Goal: Transaction & Acquisition: Purchase product/service

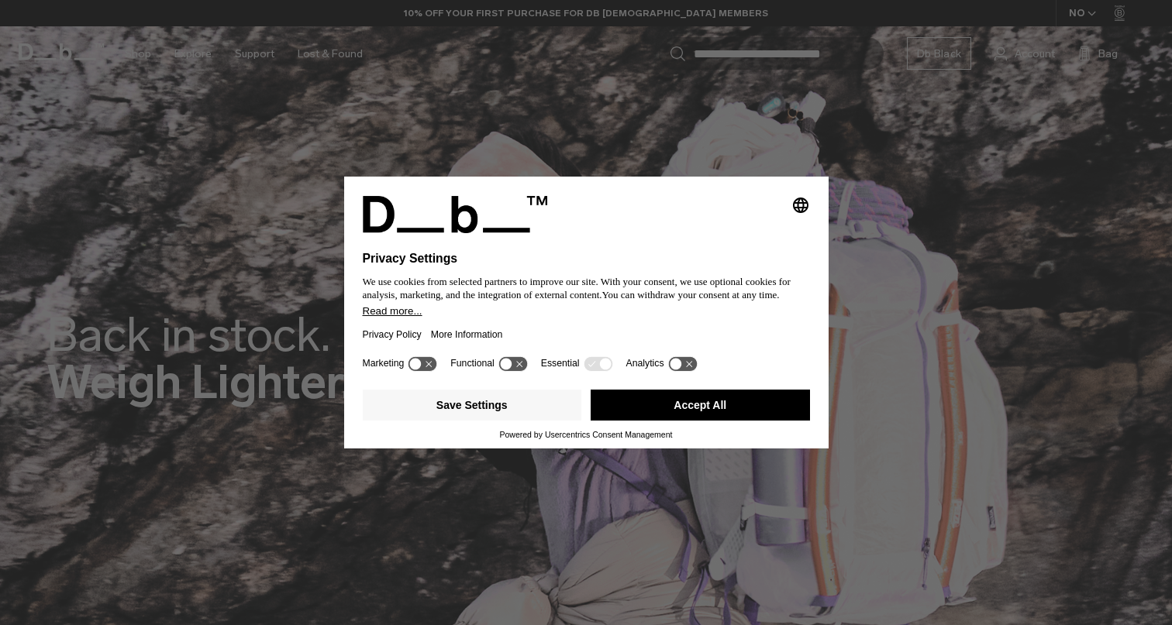
click at [683, 409] on button "Accept All" at bounding box center [699, 405] width 219 height 31
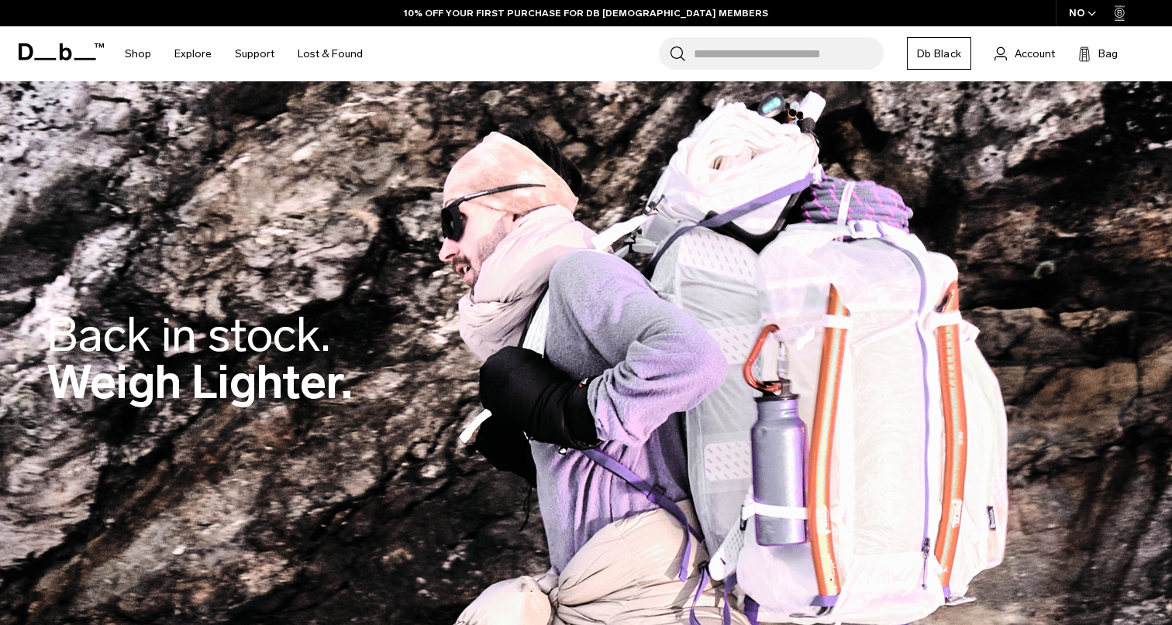
click at [728, 54] on input "Search for Bags, Luggage..." at bounding box center [789, 53] width 190 height 33
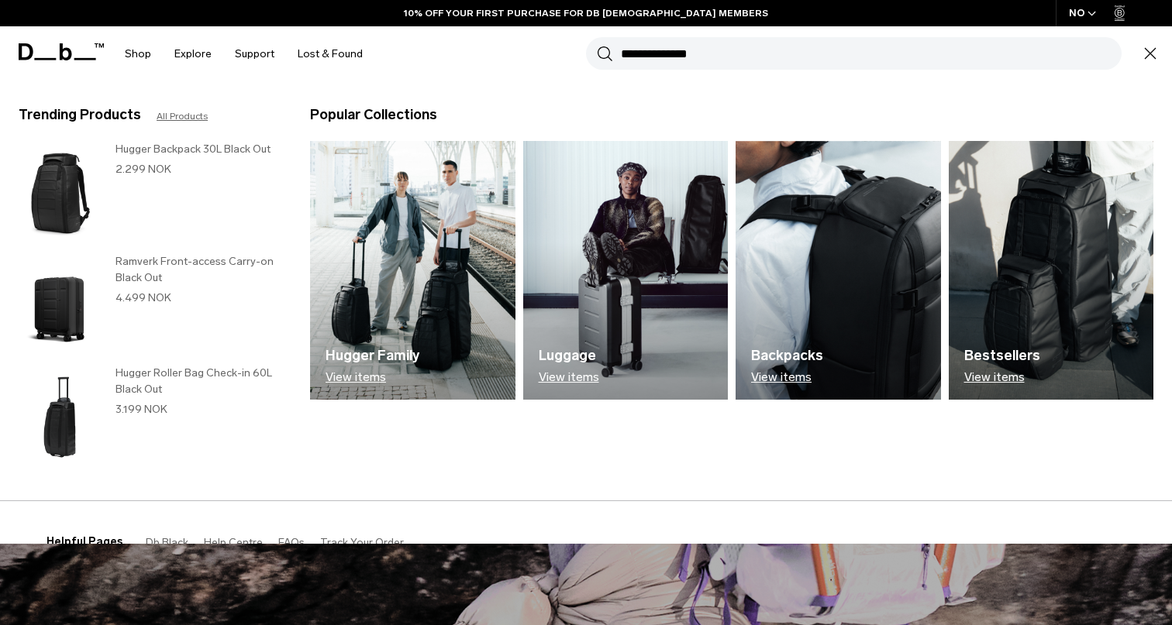
type input "**********"
click at [604, 53] on button "Search" at bounding box center [605, 53] width 16 height 17
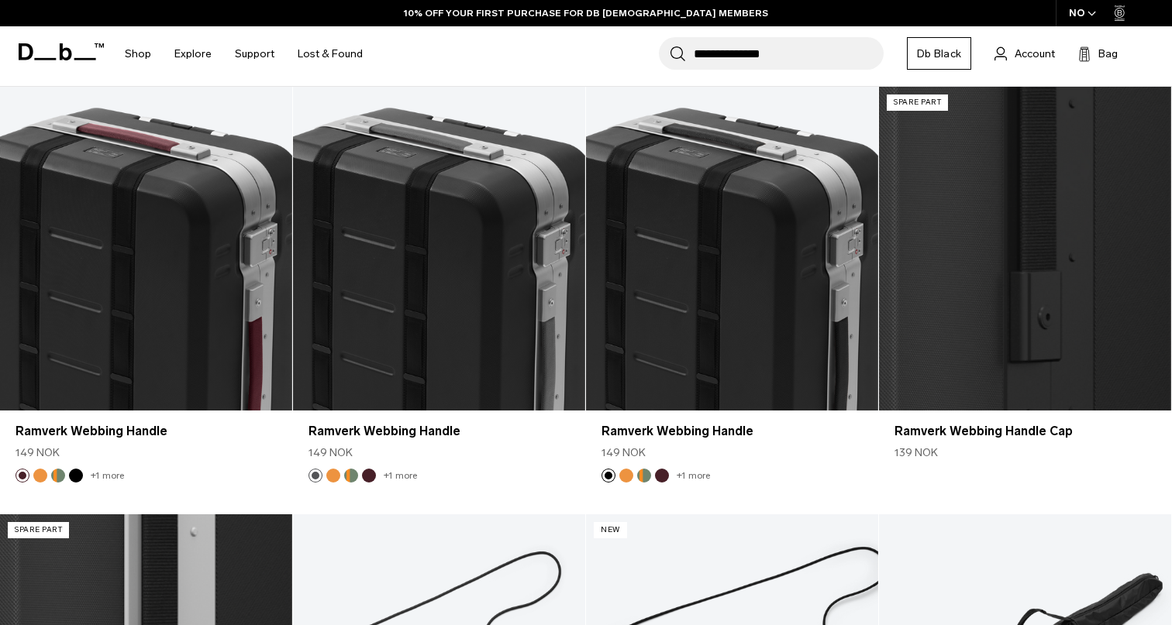
scroll to position [189, 0]
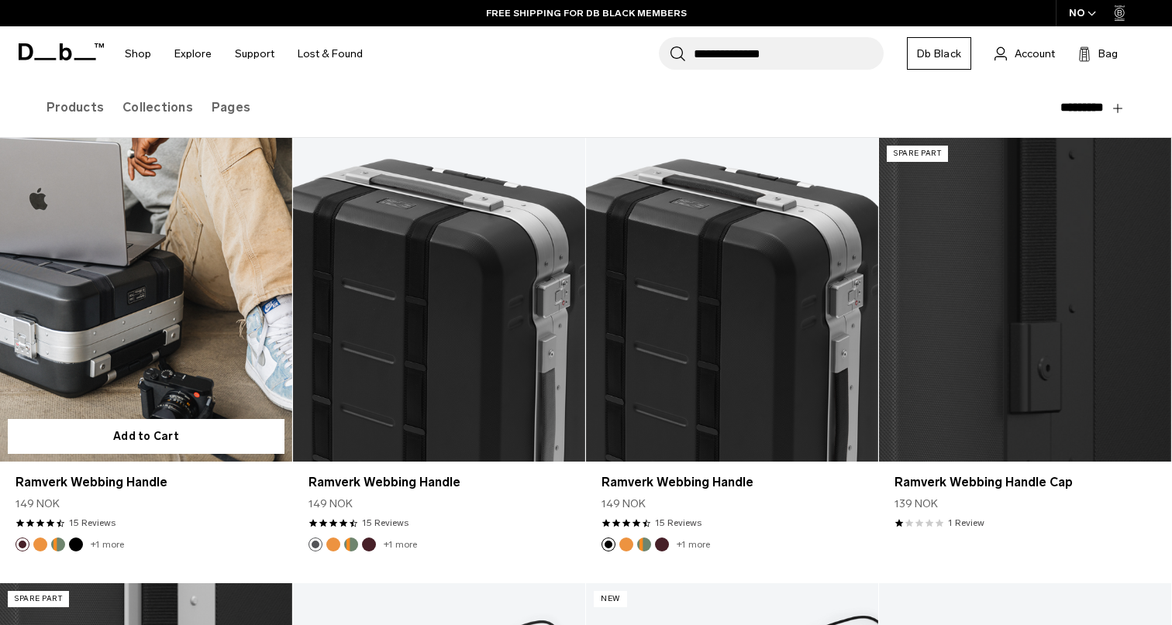
click at [158, 370] on link "Ramverk Webbing Handle" at bounding box center [146, 300] width 292 height 325
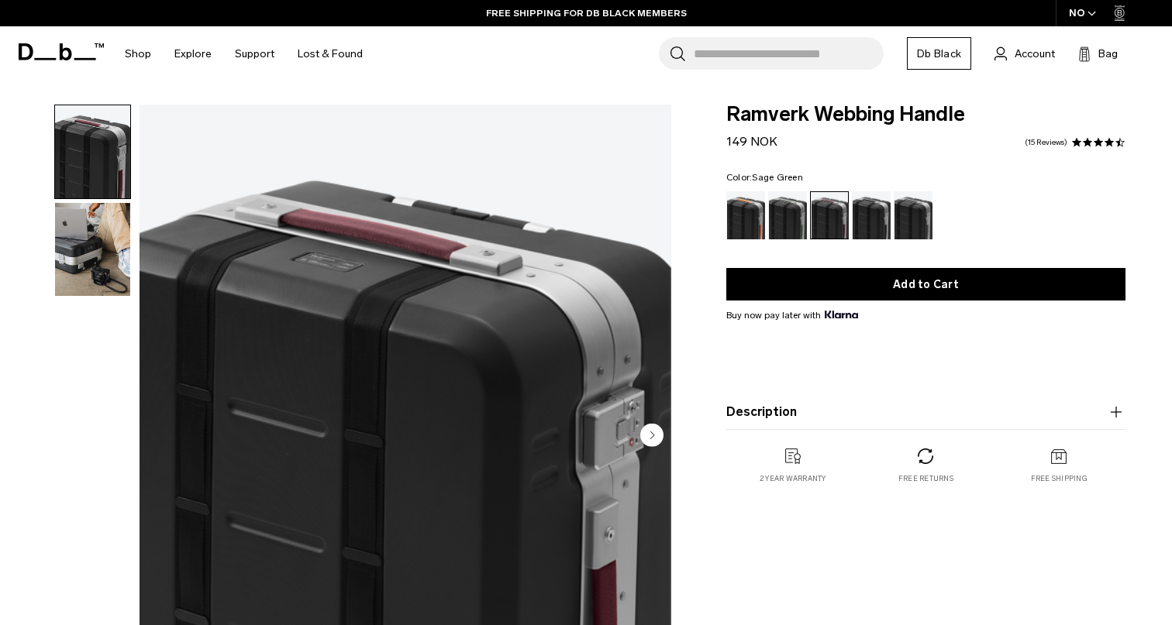
click at [780, 228] on div "Sage Green" at bounding box center [788, 215] width 40 height 48
